Goal: Task Accomplishment & Management: Manage account settings

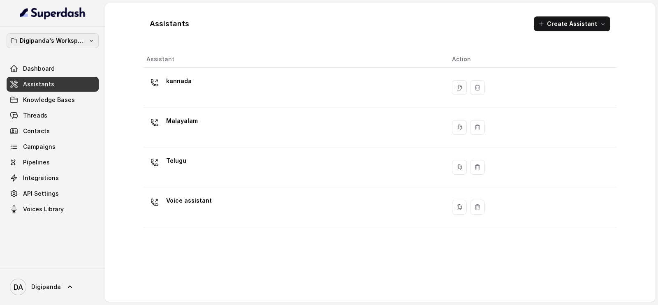
click at [31, 38] on p "Digipanda's Workspace" at bounding box center [53, 41] width 66 height 10
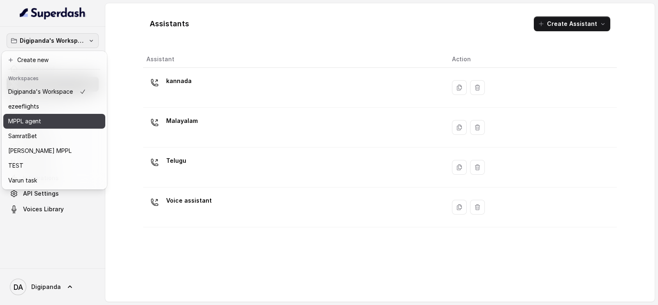
click at [50, 125] on div "MPPL agent" at bounding box center [47, 121] width 78 height 10
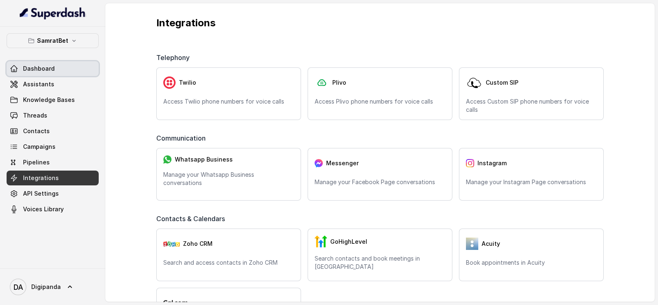
click at [61, 65] on link "Dashboard" at bounding box center [53, 68] width 92 height 15
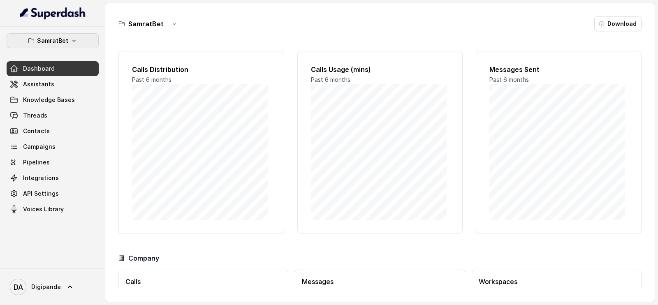
click at [61, 36] on p "SamratBet" at bounding box center [52, 41] width 31 height 10
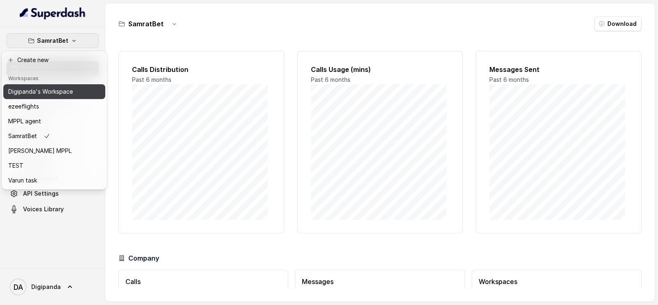
click at [46, 89] on p "Digipanda's Workspace" at bounding box center [40, 92] width 65 height 10
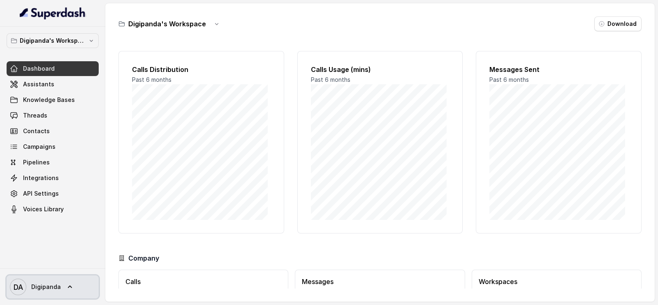
click at [50, 283] on span "Digipanda" at bounding box center [46, 287] width 30 height 8
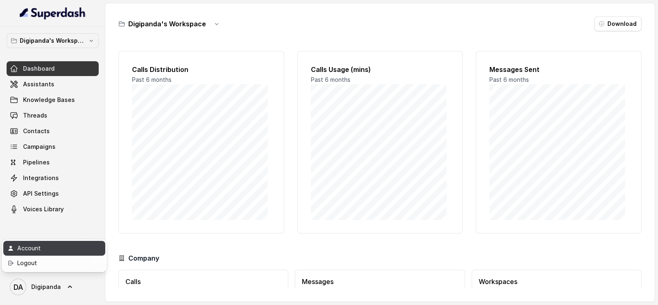
click at [64, 248] on div "Account" at bounding box center [52, 249] width 70 height 10
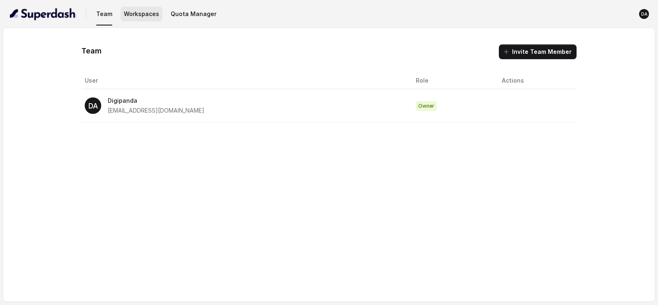
click at [137, 12] on button "Workspaces" at bounding box center [142, 14] width 42 height 15
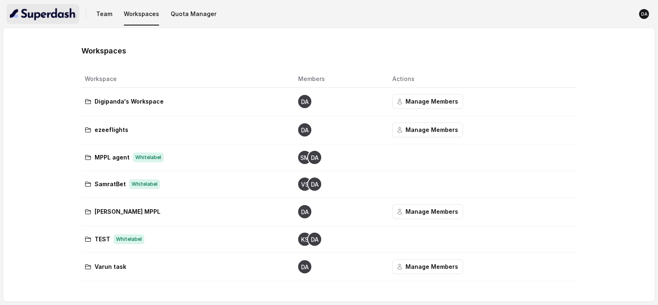
click at [36, 17] on img "button" at bounding box center [43, 13] width 66 height 13
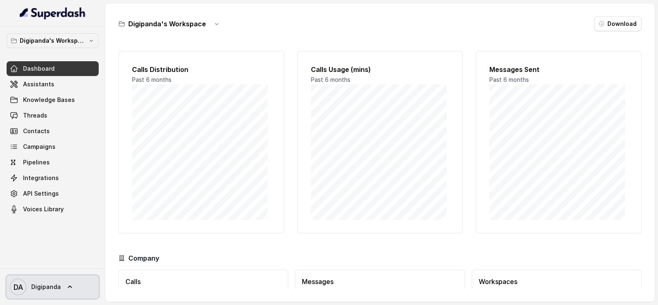
click at [70, 290] on icon at bounding box center [70, 287] width 8 height 8
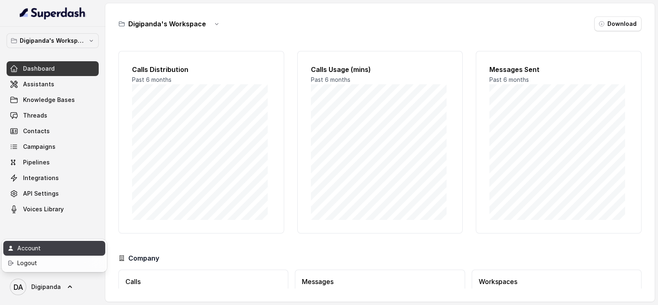
click at [54, 246] on div "Account" at bounding box center [52, 249] width 70 height 10
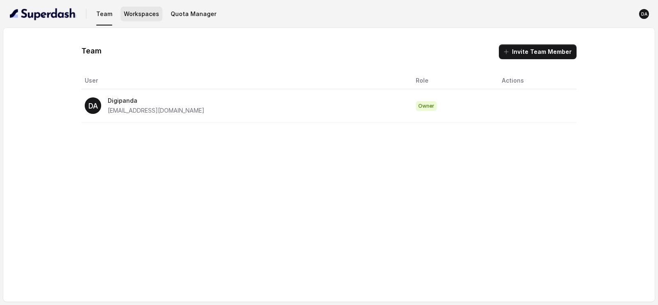
click at [145, 20] on button "Workspaces" at bounding box center [142, 14] width 42 height 15
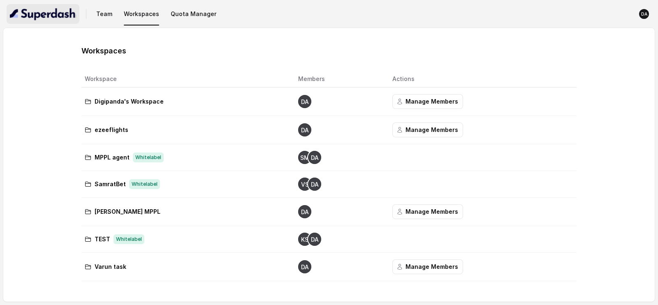
click at [55, 21] on button "button" at bounding box center [43, 14] width 73 height 20
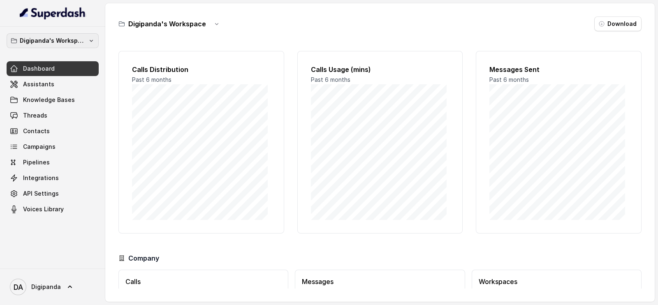
click at [66, 46] on button "Digipanda's Workspace" at bounding box center [53, 40] width 92 height 15
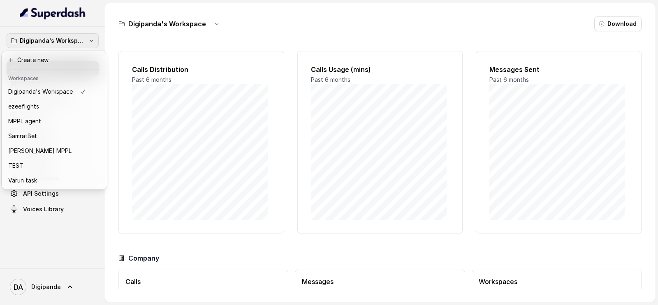
click at [119, 27] on div "Digipanda's Workspace Dashboard Assistants Knowledge Bases Threads Contacts Cam…" at bounding box center [329, 152] width 658 height 305
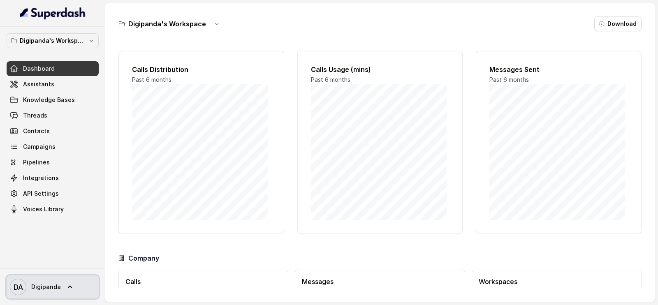
click at [32, 285] on span "Digipanda" at bounding box center [46, 287] width 30 height 8
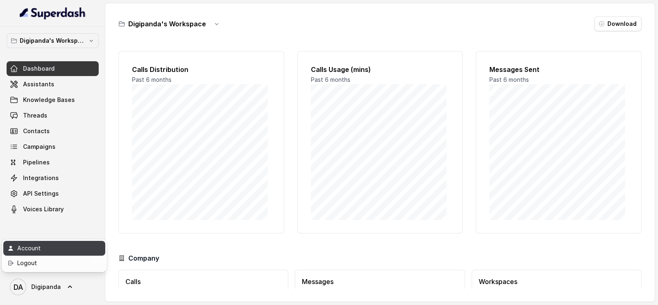
click at [44, 254] on link "Account" at bounding box center [54, 248] width 102 height 15
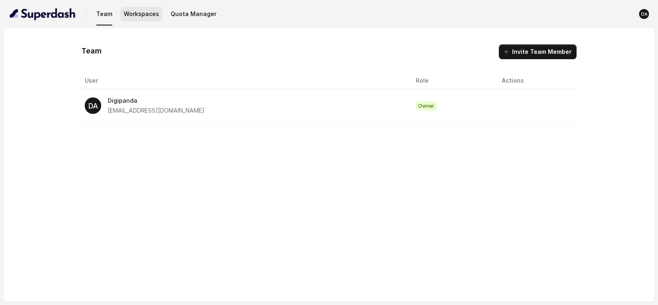
click at [145, 19] on button "Workspaces" at bounding box center [142, 14] width 42 height 15
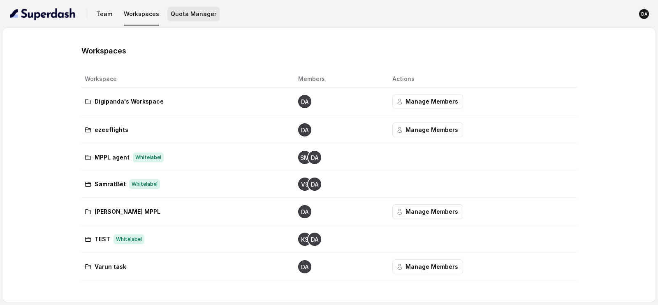
click at [177, 19] on button "Quota Manager" at bounding box center [193, 14] width 52 height 15
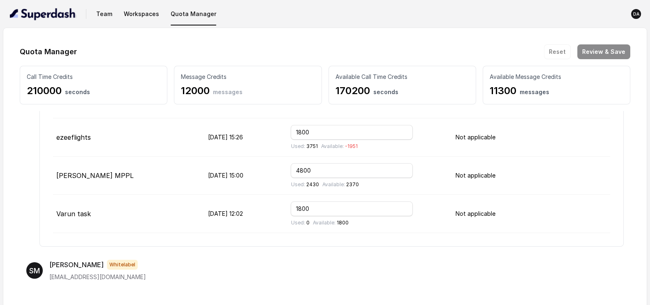
scroll to position [205, 0]
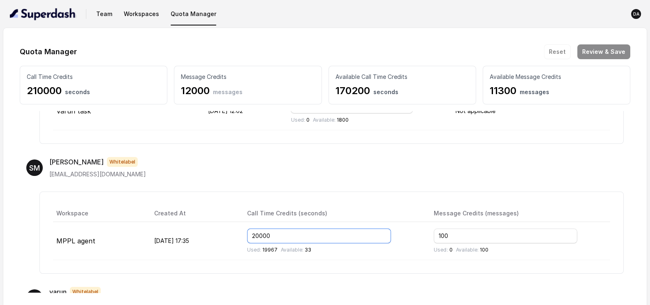
click at [281, 235] on input "20000" at bounding box center [319, 236] width 144 height 15
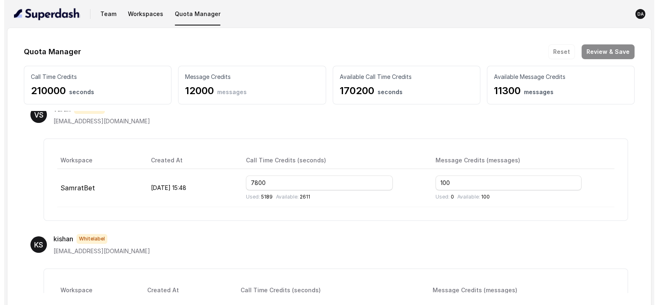
scroll to position [411, 0]
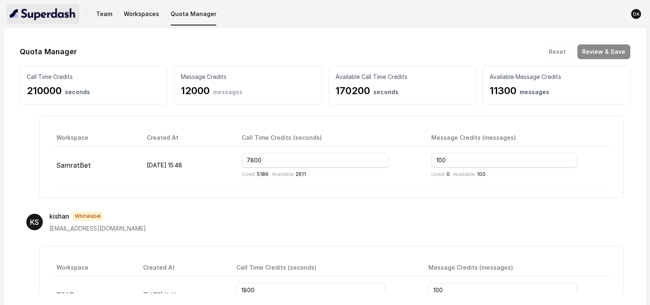
click at [69, 19] on img "button" at bounding box center [43, 13] width 66 height 13
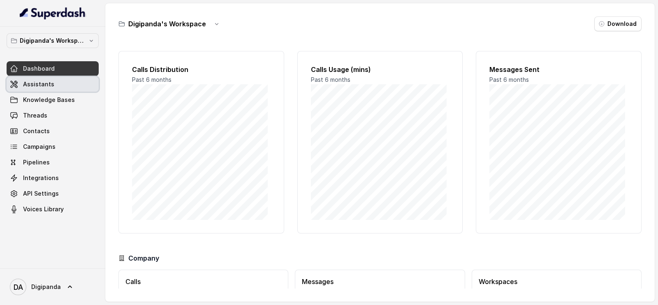
click at [53, 82] on link "Assistants" at bounding box center [53, 84] width 92 height 15
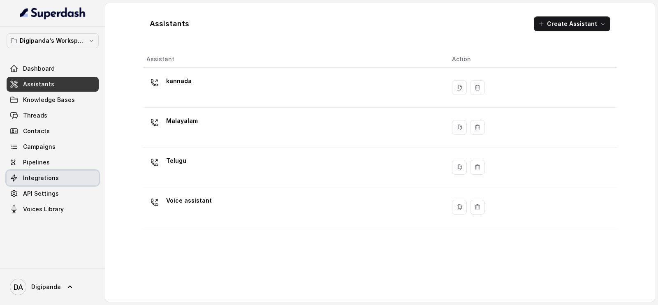
click at [33, 172] on link "Integrations" at bounding box center [53, 178] width 92 height 15
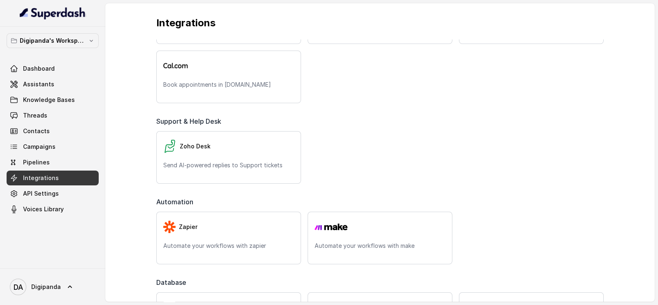
scroll to position [257, 0]
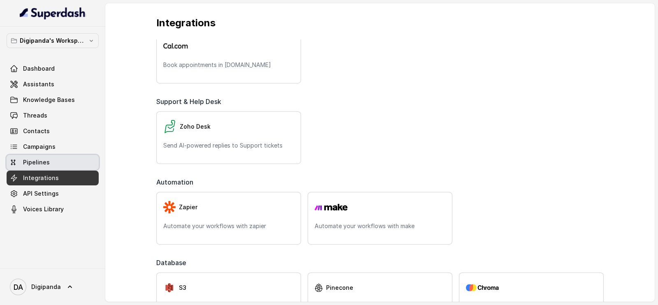
click at [51, 163] on link "Pipelines" at bounding box center [53, 162] width 92 height 15
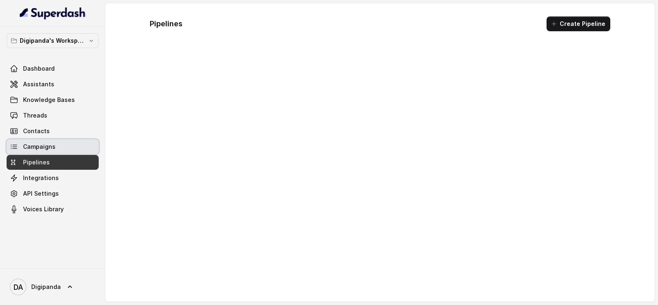
click at [45, 151] on span "Campaigns" at bounding box center [39, 147] width 32 height 8
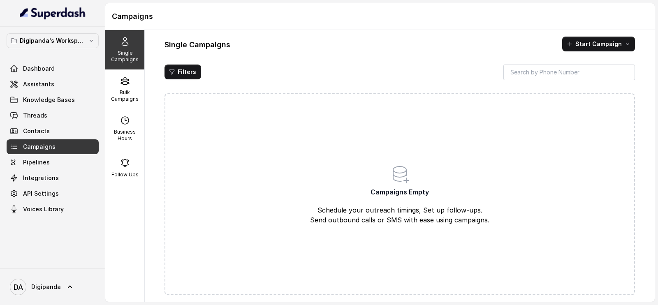
click at [10, 146] on icon at bounding box center [14, 147] width 8 height 8
click at [58, 108] on link "Threads" at bounding box center [53, 115] width 92 height 15
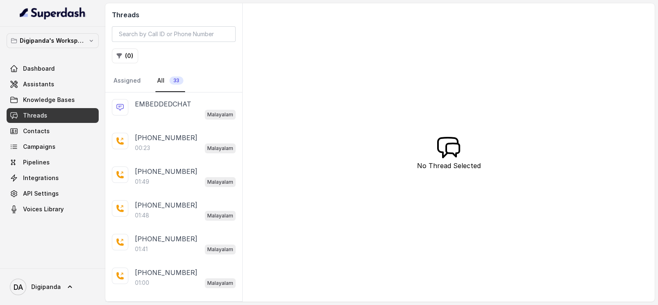
click at [56, 121] on link "Threads" at bounding box center [53, 115] width 92 height 15
click at [46, 203] on link "Voices Library" at bounding box center [53, 209] width 92 height 15
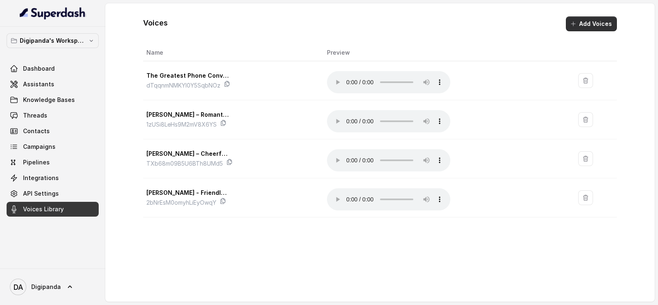
click at [592, 18] on button "Add Voices" at bounding box center [591, 23] width 51 height 15
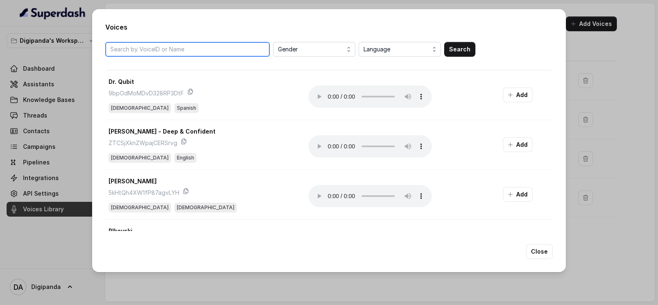
click at [189, 56] on input "search" at bounding box center [187, 49] width 165 height 15
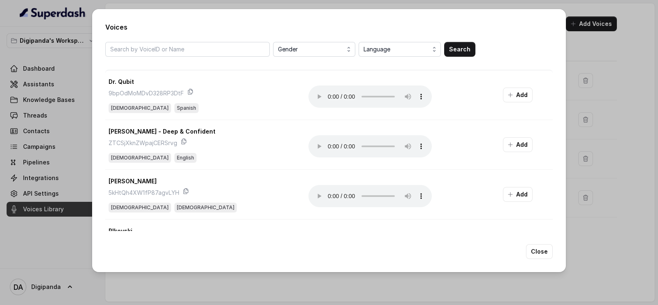
click at [76, 154] on div "Voices Gender Language Search Dr. Qubit 9bpOdMoMDvD328RP3DtF Male Spanish Your …" at bounding box center [329, 152] width 658 height 305
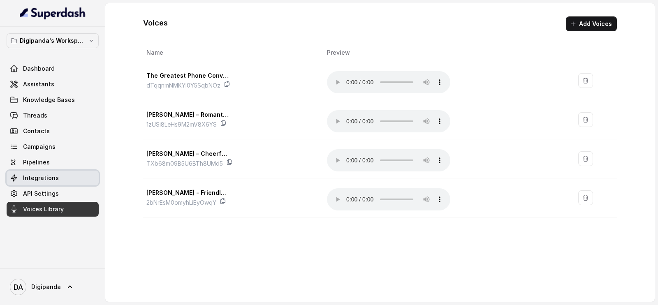
click at [35, 180] on span "Integrations" at bounding box center [41, 178] width 36 height 8
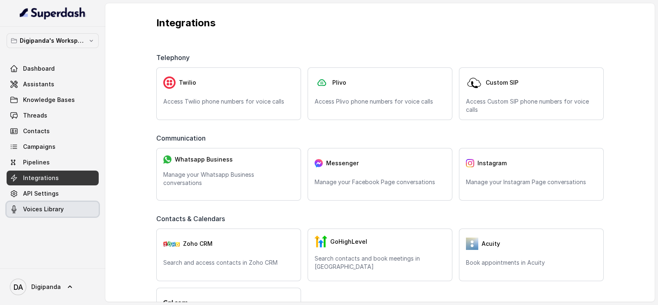
click at [56, 213] on span "Voices Library" at bounding box center [43, 209] width 41 height 8
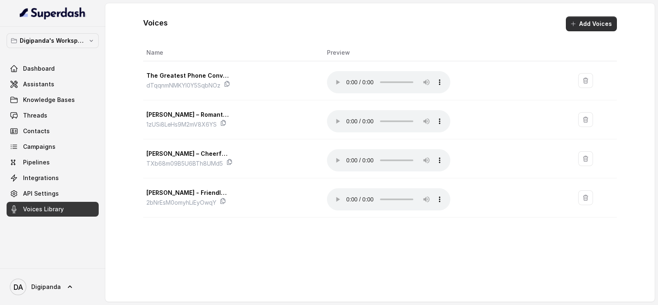
click at [586, 26] on button "Add Voices" at bounding box center [591, 23] width 51 height 15
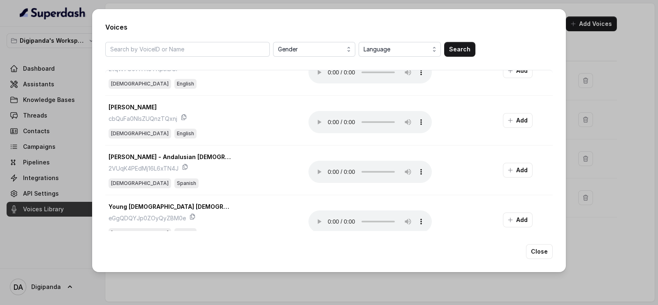
scroll to position [864, 0]
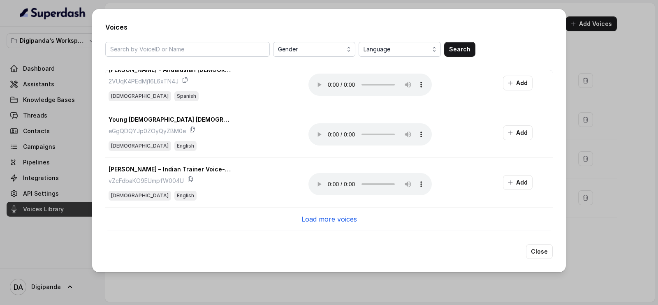
click at [632, 139] on div "Voices Gender Language Search Dr. Qubit 9bpOdMoMDvD328RP3DtF Male Spanish Your …" at bounding box center [329, 152] width 658 height 305
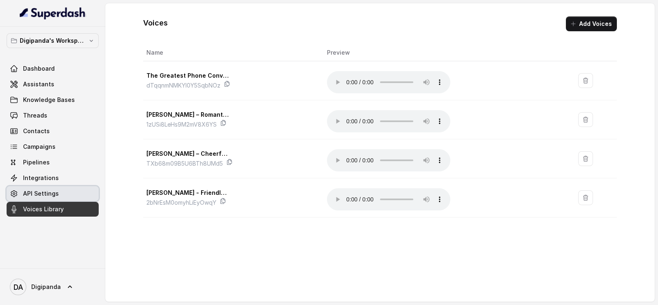
click at [38, 195] on span "API Settings" at bounding box center [41, 194] width 36 height 8
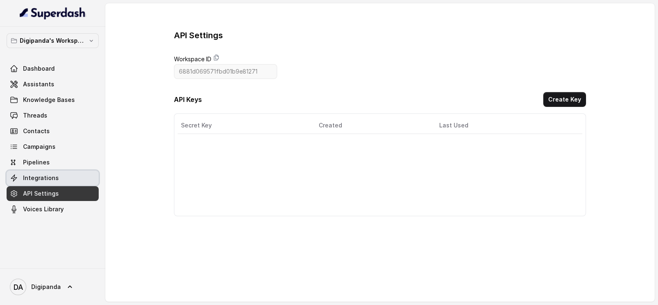
click at [38, 176] on span "Integrations" at bounding box center [41, 178] width 36 height 8
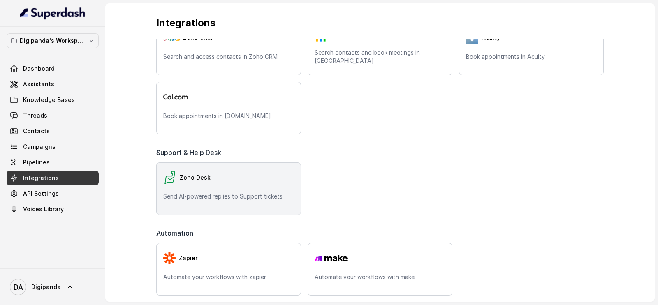
scroll to position [191, 0]
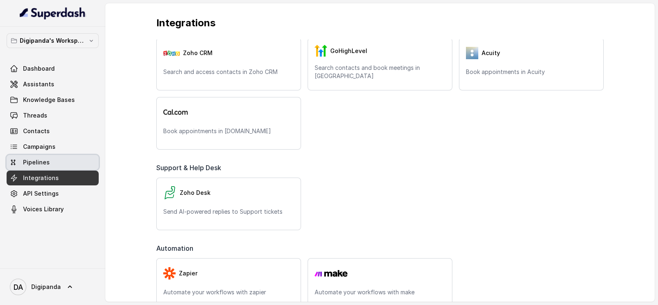
click at [30, 166] on span "Pipelines" at bounding box center [36, 162] width 27 height 8
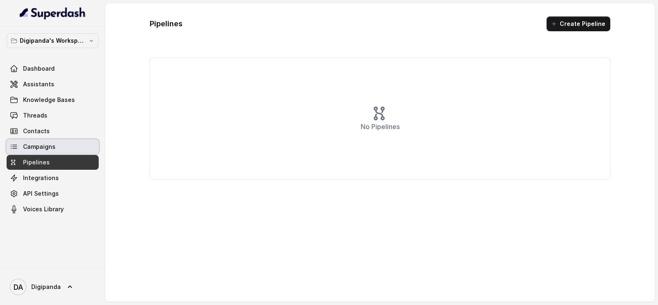
click at [54, 146] on link "Campaigns" at bounding box center [53, 146] width 92 height 15
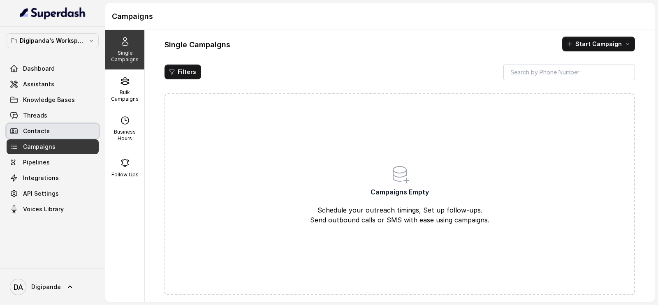
click at [54, 136] on link "Contacts" at bounding box center [53, 131] width 92 height 15
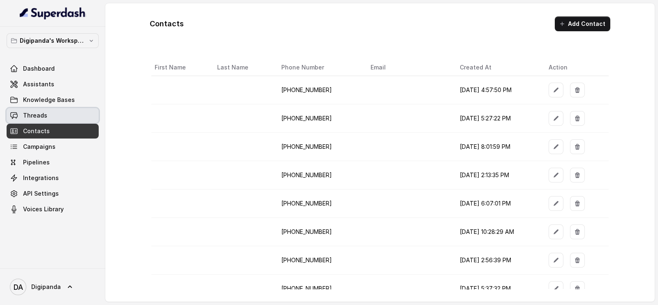
click at [68, 116] on link "Threads" at bounding box center [53, 115] width 92 height 15
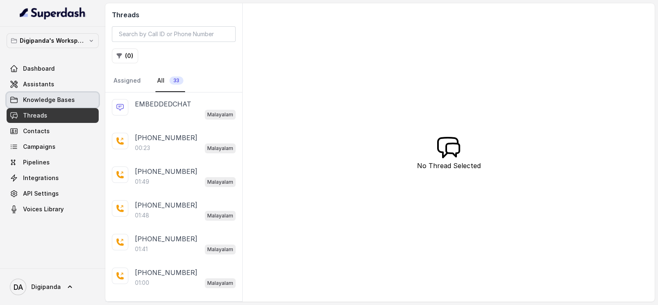
click at [41, 103] on span "Knowledge Bases" at bounding box center [49, 100] width 52 height 8
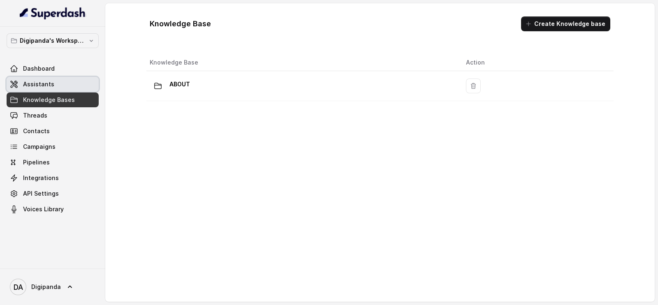
click at [44, 87] on span "Assistants" at bounding box center [38, 84] width 31 height 8
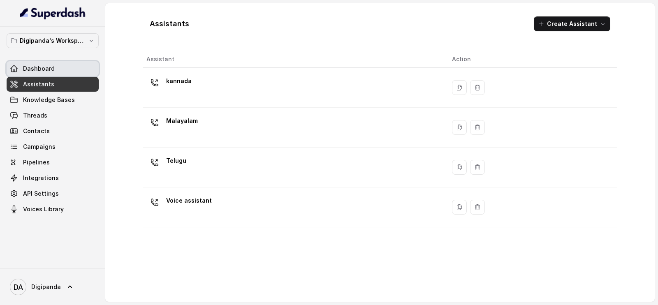
click at [58, 65] on link "Dashboard" at bounding box center [53, 68] width 92 height 15
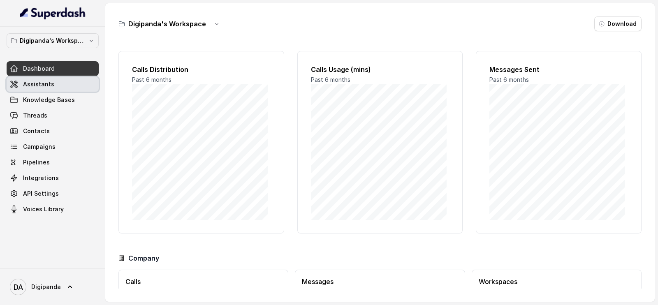
click at [52, 81] on link "Assistants" at bounding box center [53, 84] width 92 height 15
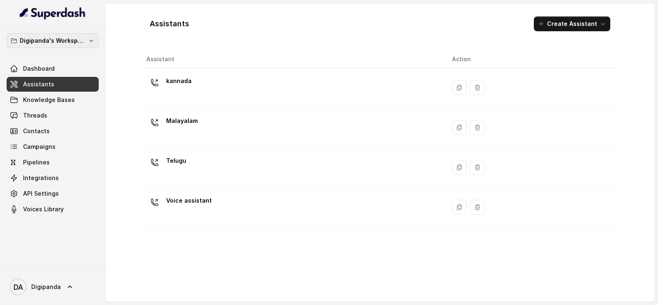
click at [48, 39] on p "Digipanda's Workspace" at bounding box center [53, 41] width 66 height 10
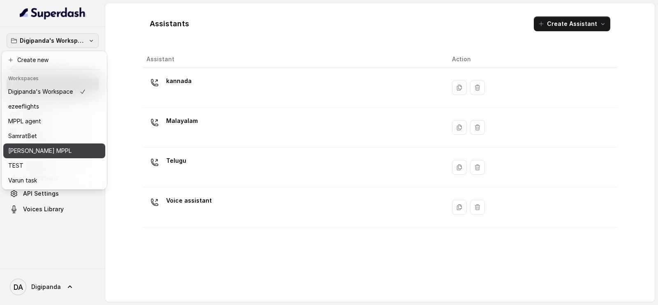
click at [58, 144] on button "[PERSON_NAME] MPPL" at bounding box center [54, 151] width 102 height 15
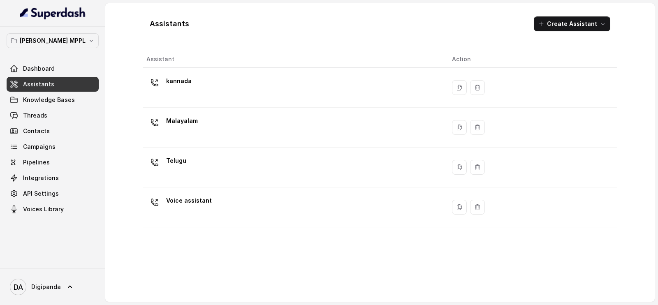
click at [71, 48] on div "Sreedhar MPPL Dashboard Assistants Knowledge Bases Threads Contacts Campaigns P…" at bounding box center [53, 124] width 92 height 183
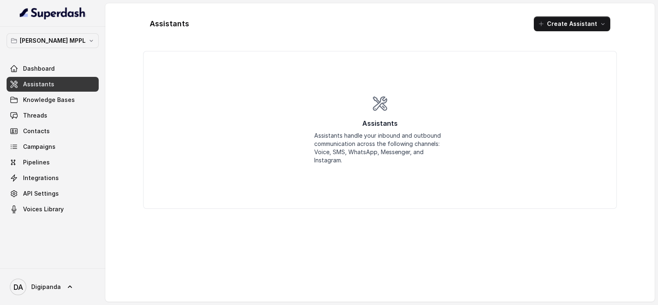
click at [72, 45] on p "[PERSON_NAME] MPPL" at bounding box center [53, 41] width 66 height 10
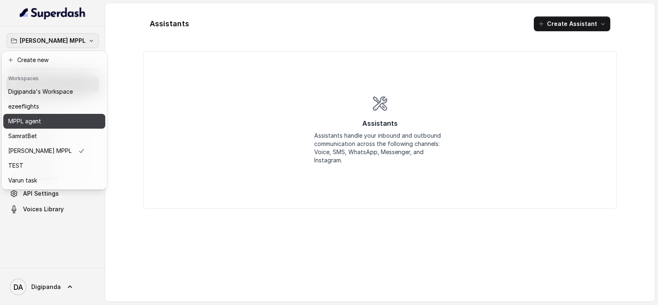
click at [44, 123] on div "MPPL agent" at bounding box center [46, 121] width 77 height 10
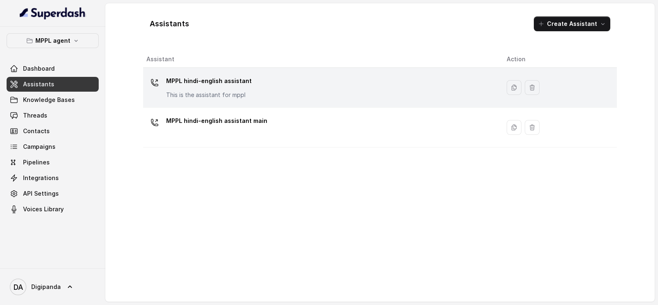
click at [158, 87] on div at bounding box center [154, 82] width 16 height 16
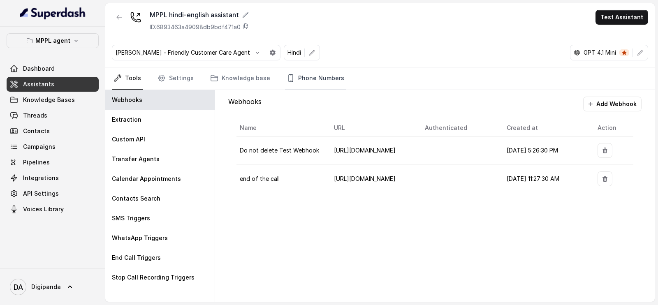
click at [318, 85] on link "Phone Numbers" at bounding box center [315, 78] width 61 height 22
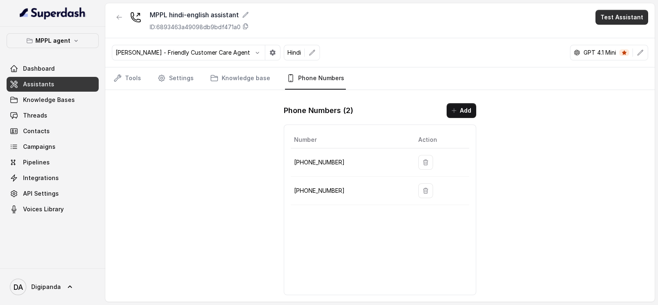
click at [629, 17] on button "Test Assistant" at bounding box center [622, 17] width 53 height 15
click at [441, 19] on div "MPPL hindi-english assistant ID: 6893463a49098db9bdf471a0 Test Assistant" at bounding box center [380, 20] width 550 height 35
click at [485, 28] on div "MPPL hindi-english assistant ID: 6893463a49098db9bdf471a0 Test Assistant" at bounding box center [380, 20] width 550 height 35
click at [134, 86] on link "Tools" at bounding box center [127, 78] width 31 height 22
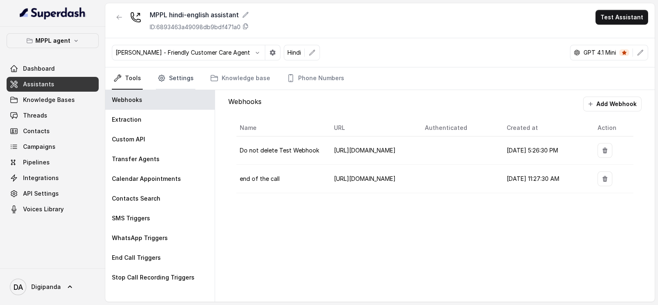
click at [170, 75] on link "Settings" at bounding box center [175, 78] width 39 height 22
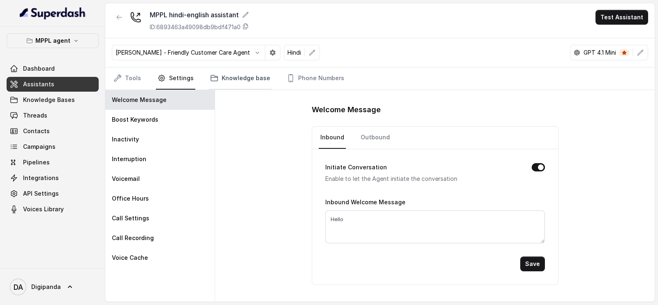
click at [246, 72] on link "Knowledge base" at bounding box center [240, 78] width 63 height 22
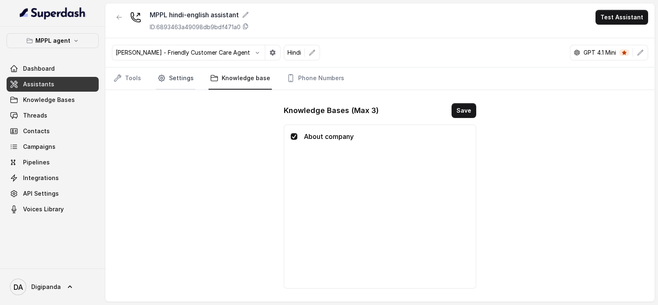
click at [185, 86] on link "Settings" at bounding box center [175, 78] width 39 height 22
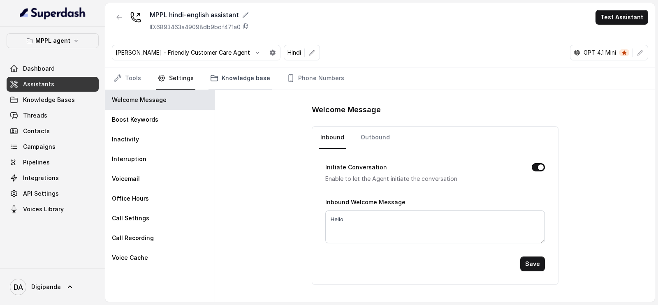
click at [238, 79] on link "Knowledge base" at bounding box center [240, 78] width 63 height 22
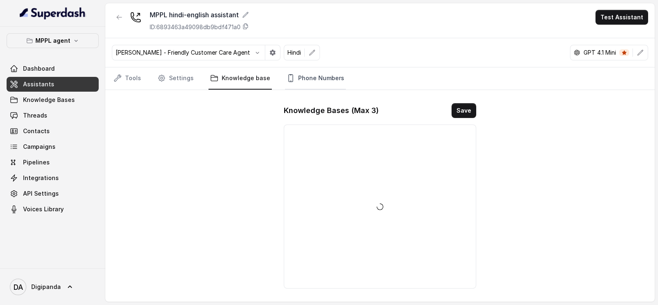
click at [320, 78] on link "Phone Numbers" at bounding box center [315, 78] width 61 height 22
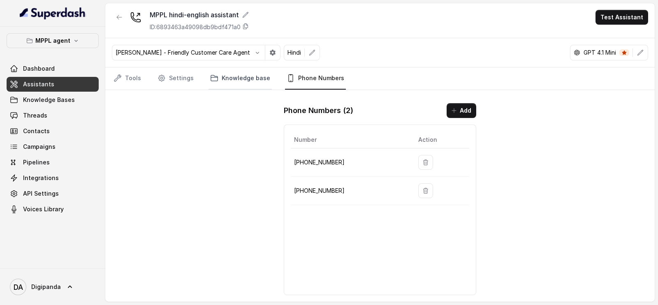
click at [211, 81] on icon "Tabs" at bounding box center [214, 78] width 8 height 8
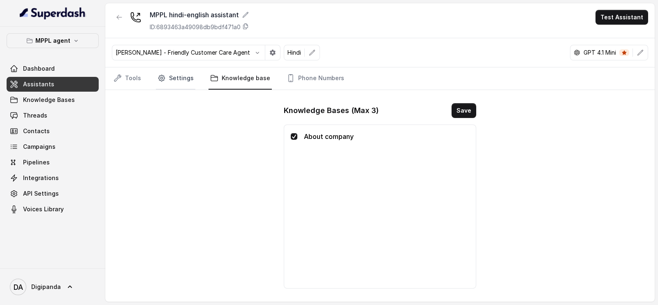
click at [183, 80] on link "Settings" at bounding box center [175, 78] width 39 height 22
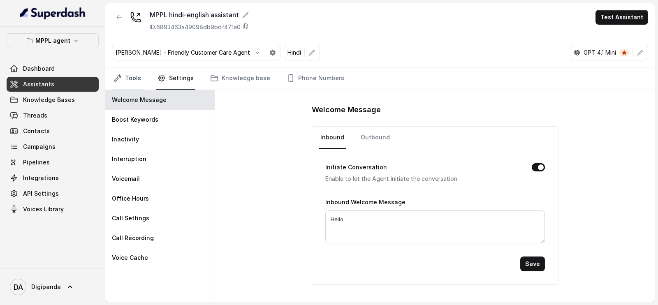
click at [141, 75] on link "Tools" at bounding box center [127, 78] width 31 height 22
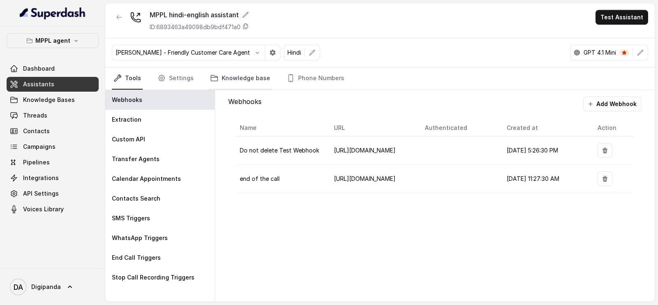
click at [247, 69] on link "Knowledge base" at bounding box center [240, 78] width 63 height 22
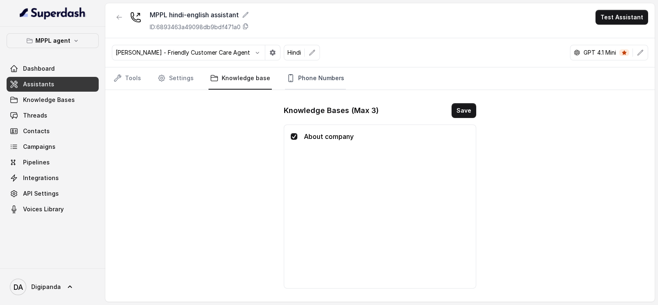
click at [302, 69] on link "Phone Numbers" at bounding box center [315, 78] width 61 height 22
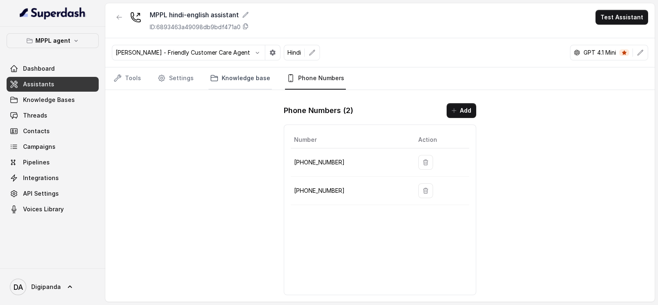
click at [228, 84] on link "Knowledge base" at bounding box center [240, 78] width 63 height 22
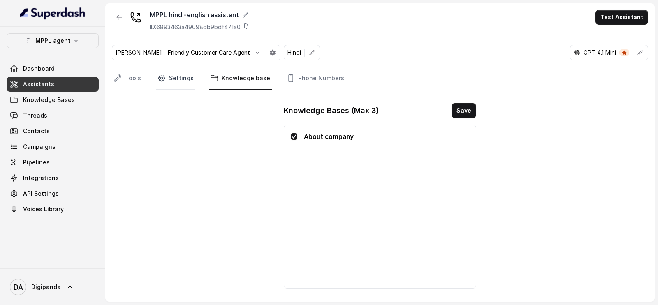
click at [186, 77] on link "Settings" at bounding box center [175, 78] width 39 height 22
